Goal: Navigation & Orientation: Find specific page/section

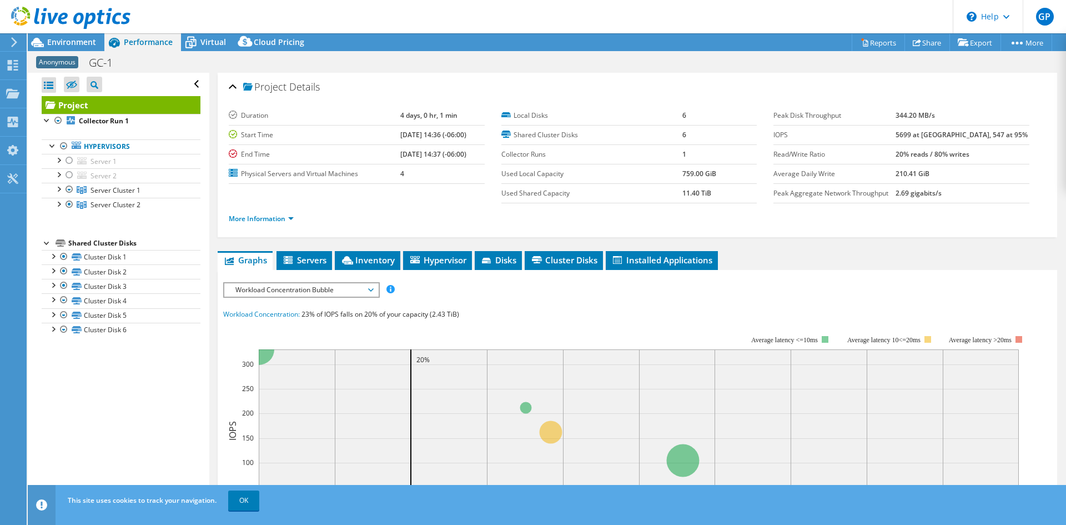
select select "USD"
click at [104, 13] on icon at bounding box center [70, 18] width 119 height 23
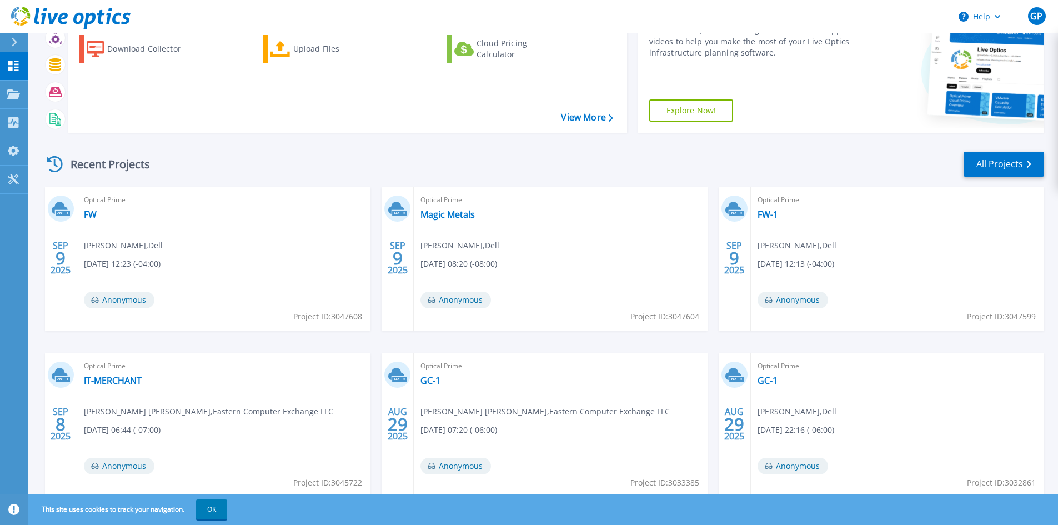
scroll to position [137, 0]
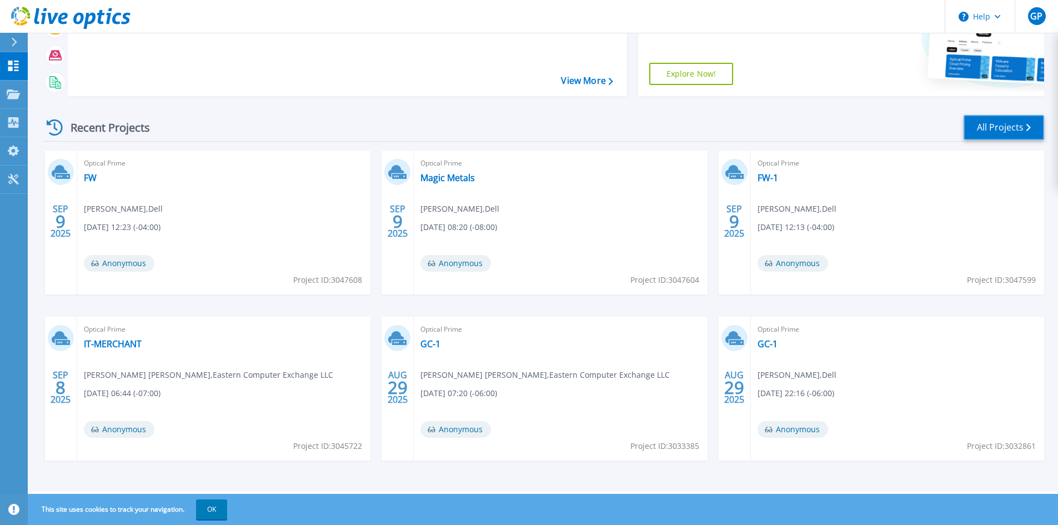
click at [988, 120] on link "All Projects" at bounding box center [1003, 127] width 80 height 25
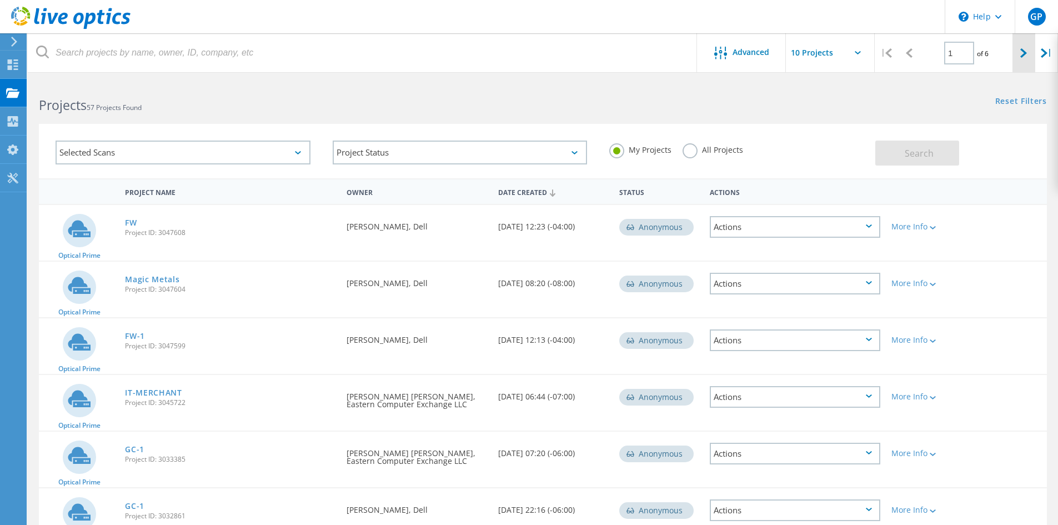
click at [1019, 47] on div at bounding box center [1023, 52] width 23 height 39
click at [913, 58] on div at bounding box center [908, 52] width 23 height 39
type input "1"
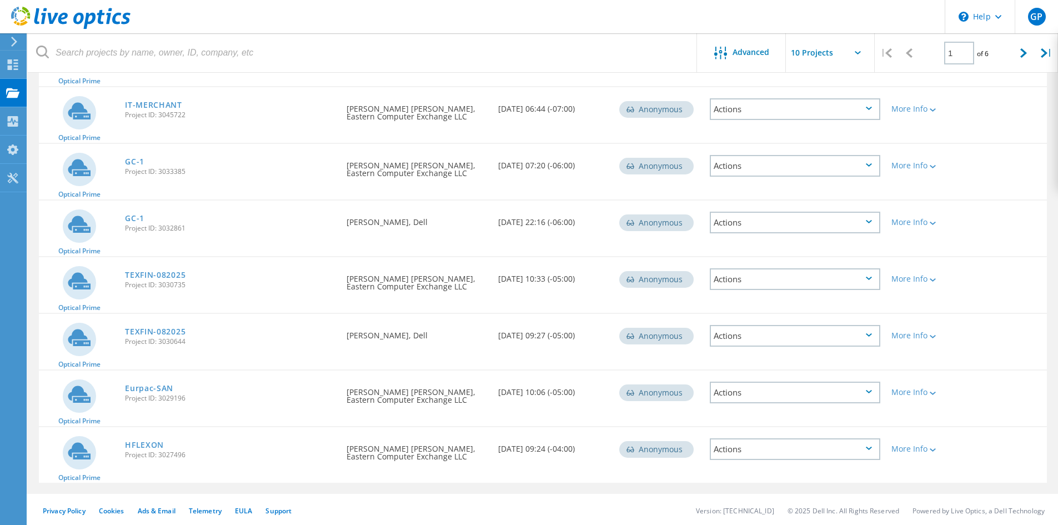
scroll to position [290, 0]
